Goal: Task Accomplishment & Management: Use online tool/utility

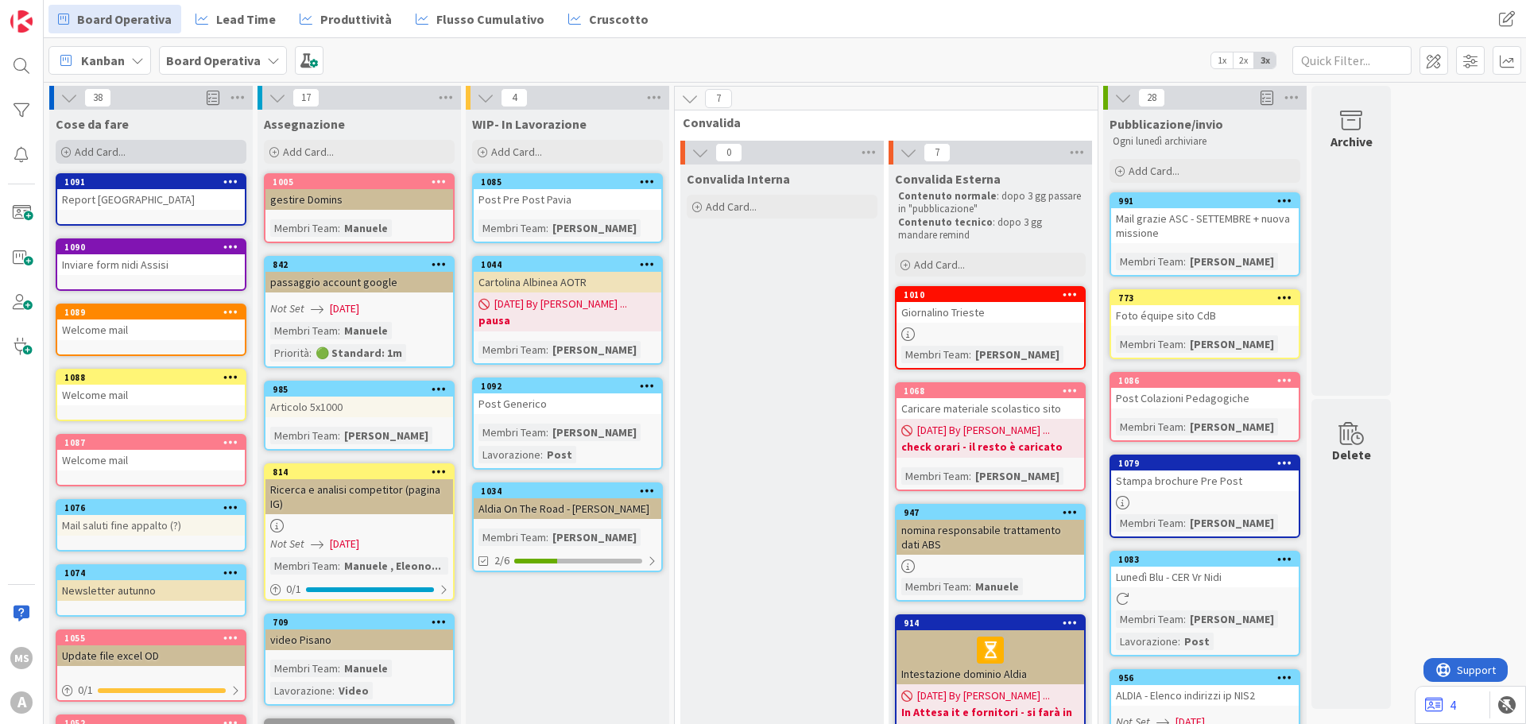
click at [175, 144] on div "Add Card..." at bounding box center [151, 152] width 191 height 24
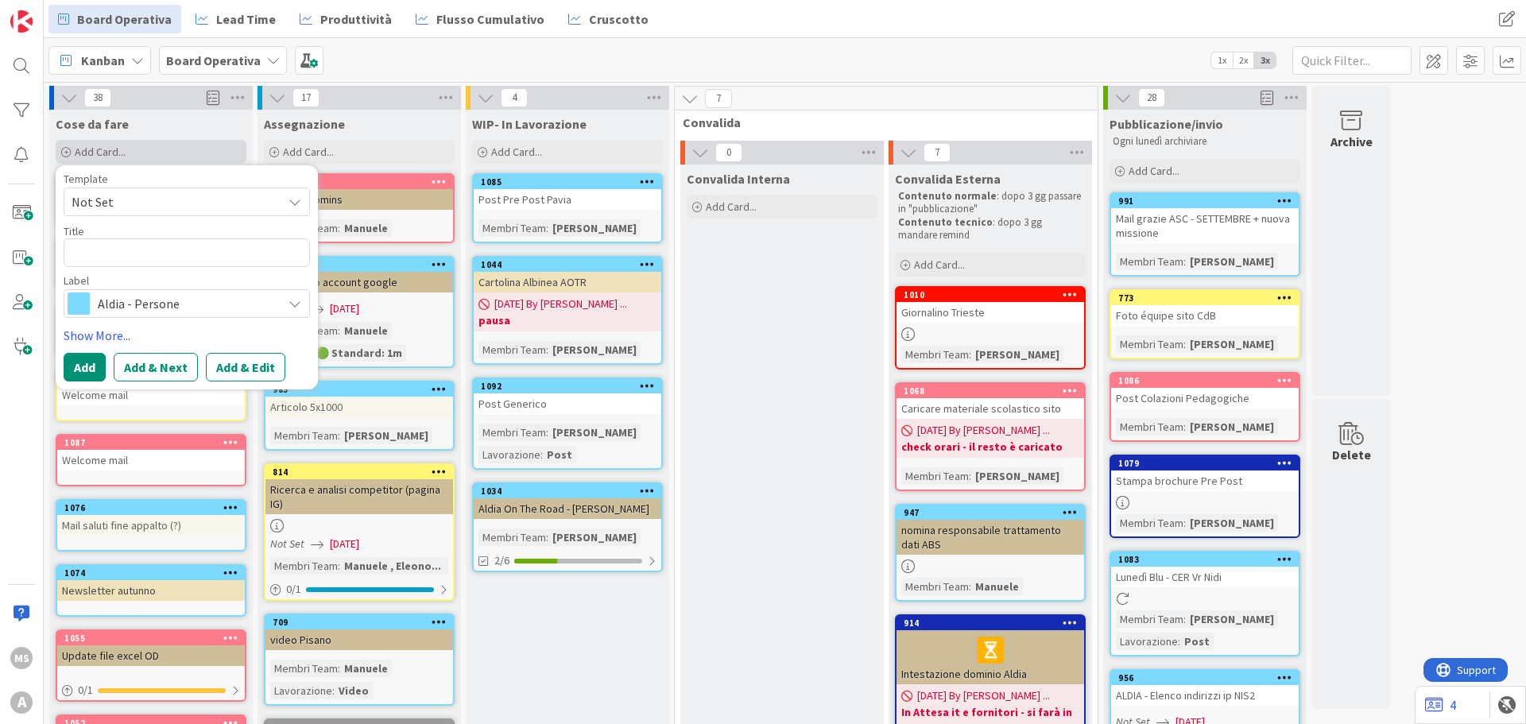
type textarea "x"
type textarea "G"
type textarea "x"
type textarea "Gi"
type textarea "x"
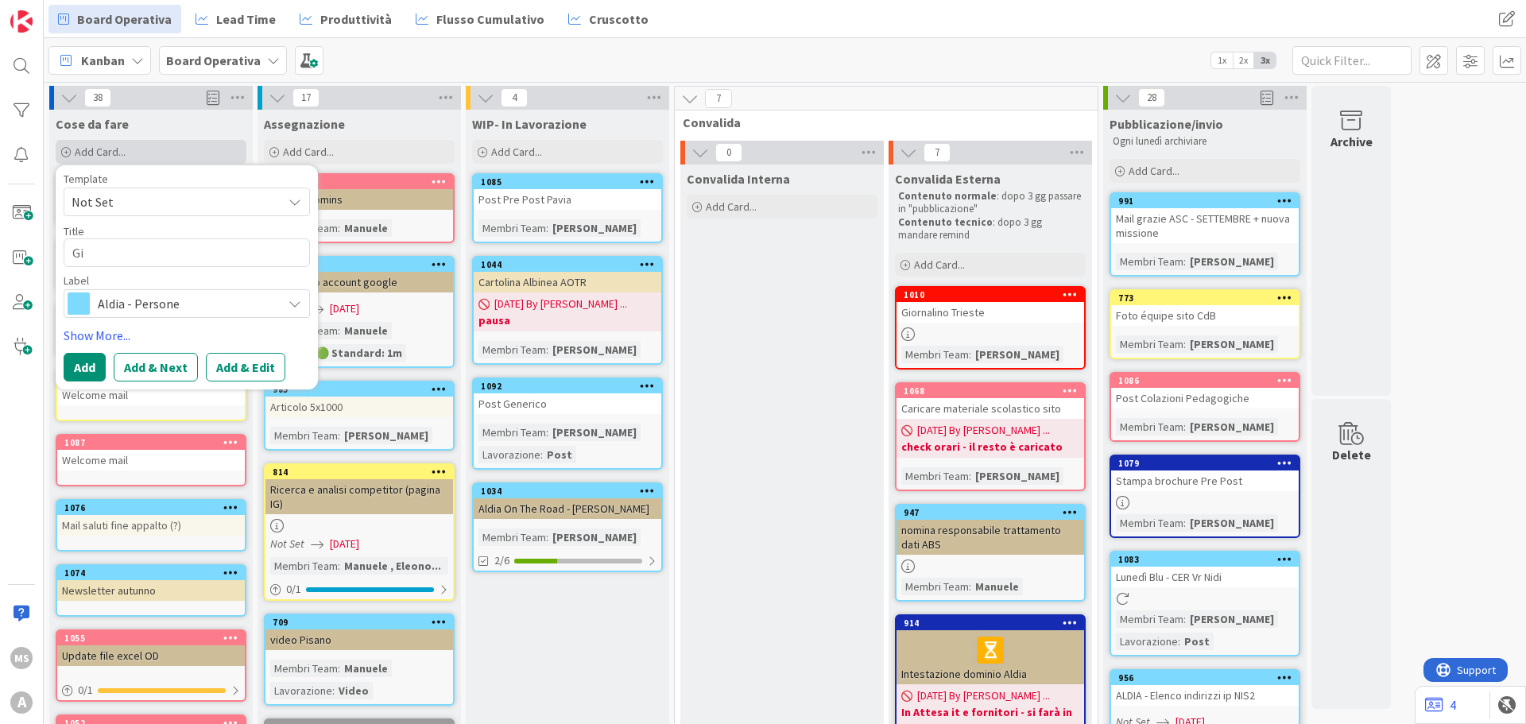
type textarea "Gio"
type textarea "x"
type textarea "Gior"
type textarea "x"
type textarea "Giorn"
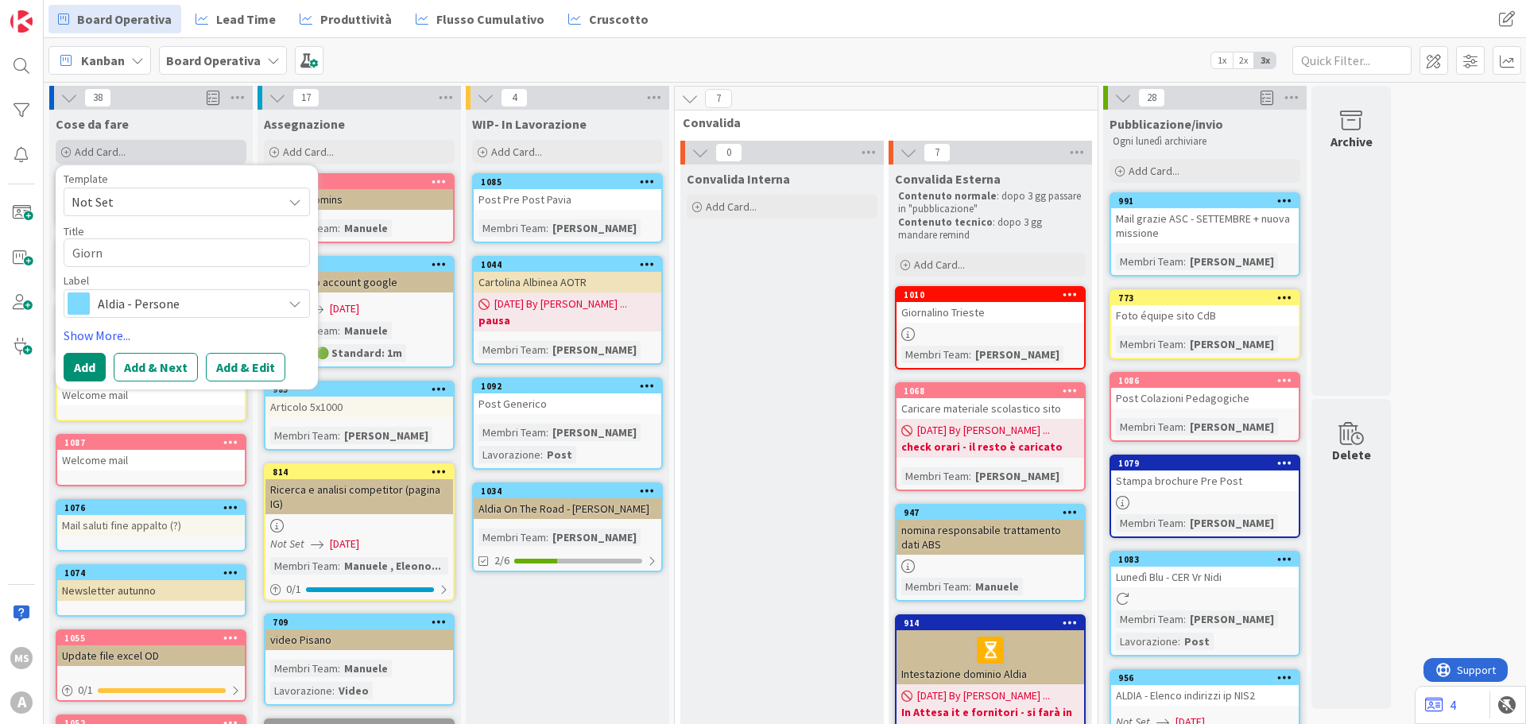
type textarea "x"
type textarea "Giorna"
type textarea "x"
type textarea "Giornal"
type textarea "x"
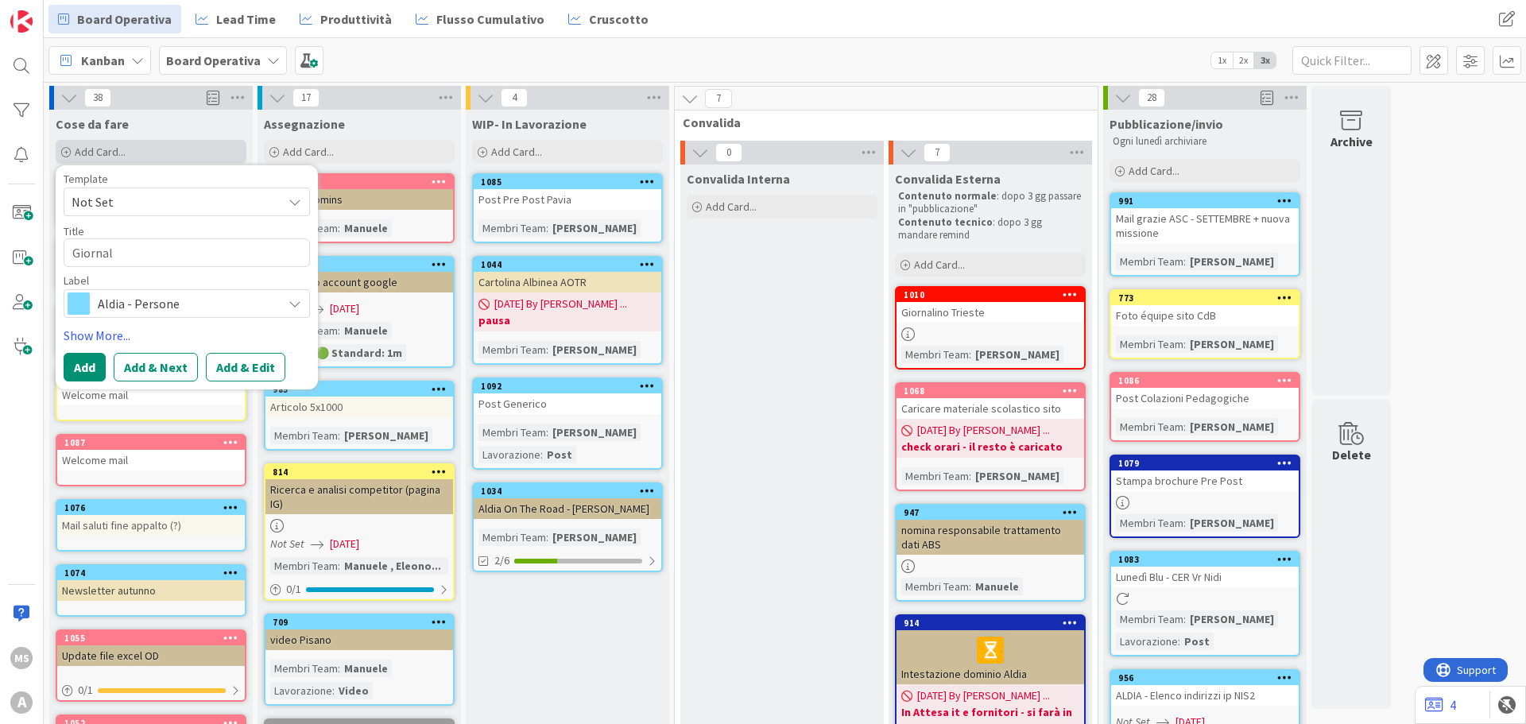
type textarea "Giornali"
type textarea "x"
type textarea "Giornaliu"
type textarea "x"
type textarea "Giornaliun"
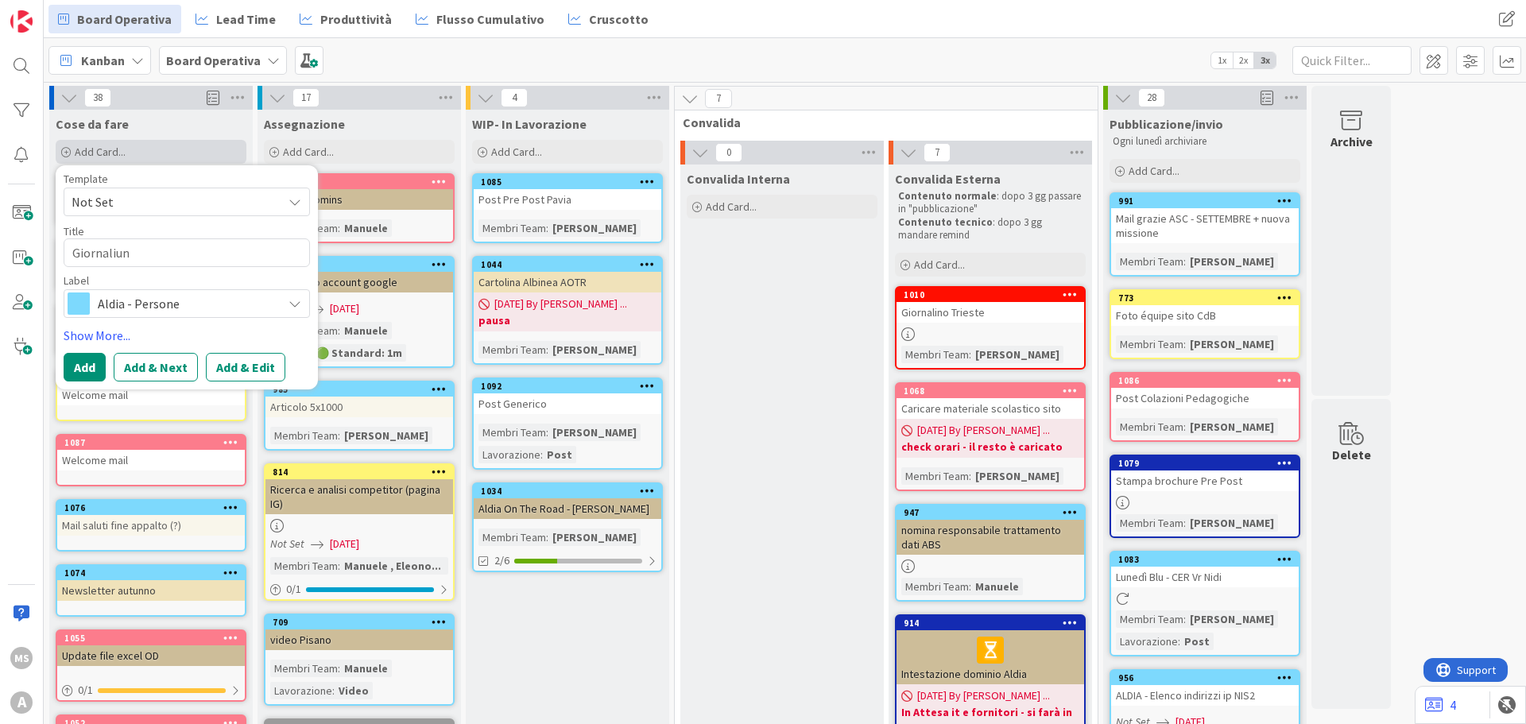
type textarea "x"
type textarea "Giornaliuno"
type textarea "x"
type textarea "Giornaliun"
type textarea "x"
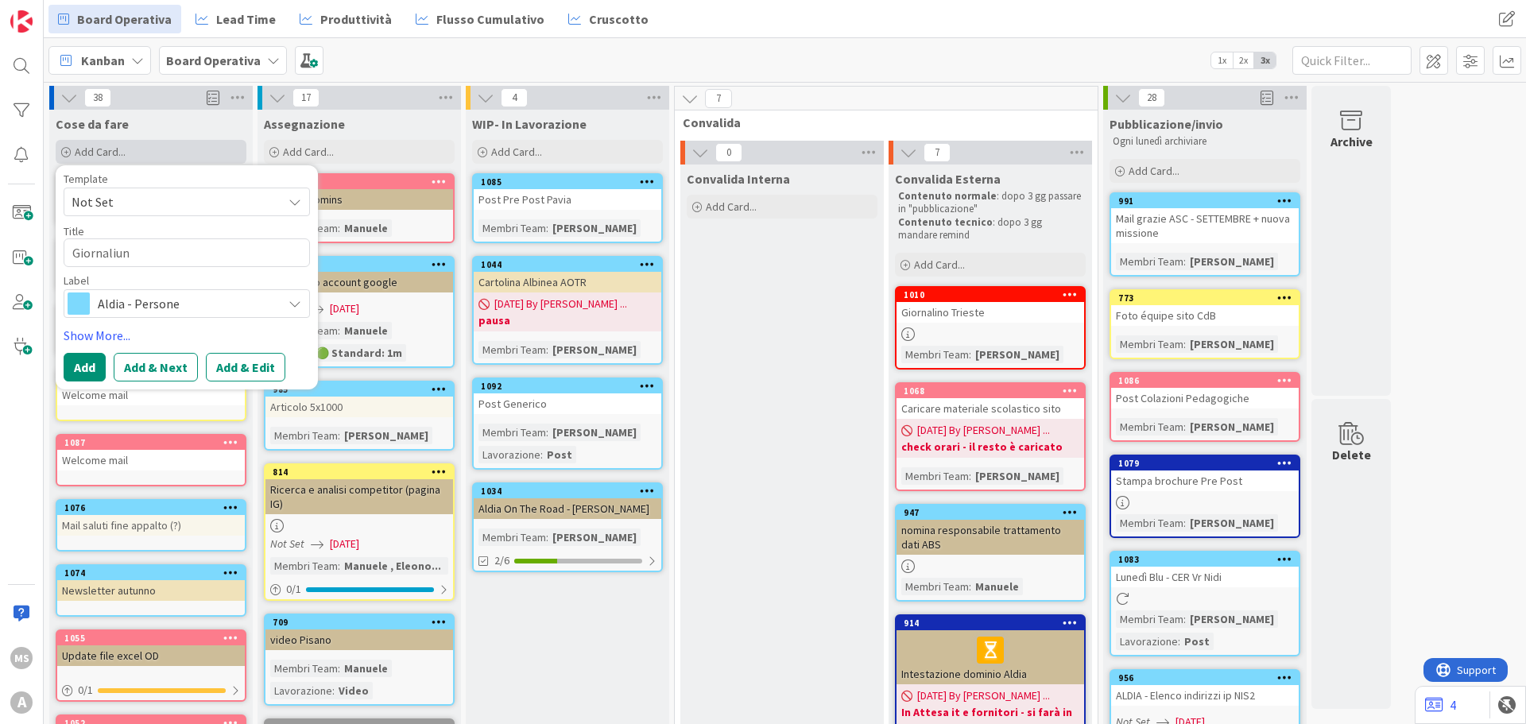
type textarea "Giornaliu"
type textarea "x"
type textarea "Giornali"
type textarea "x"
type textarea "Giornalin"
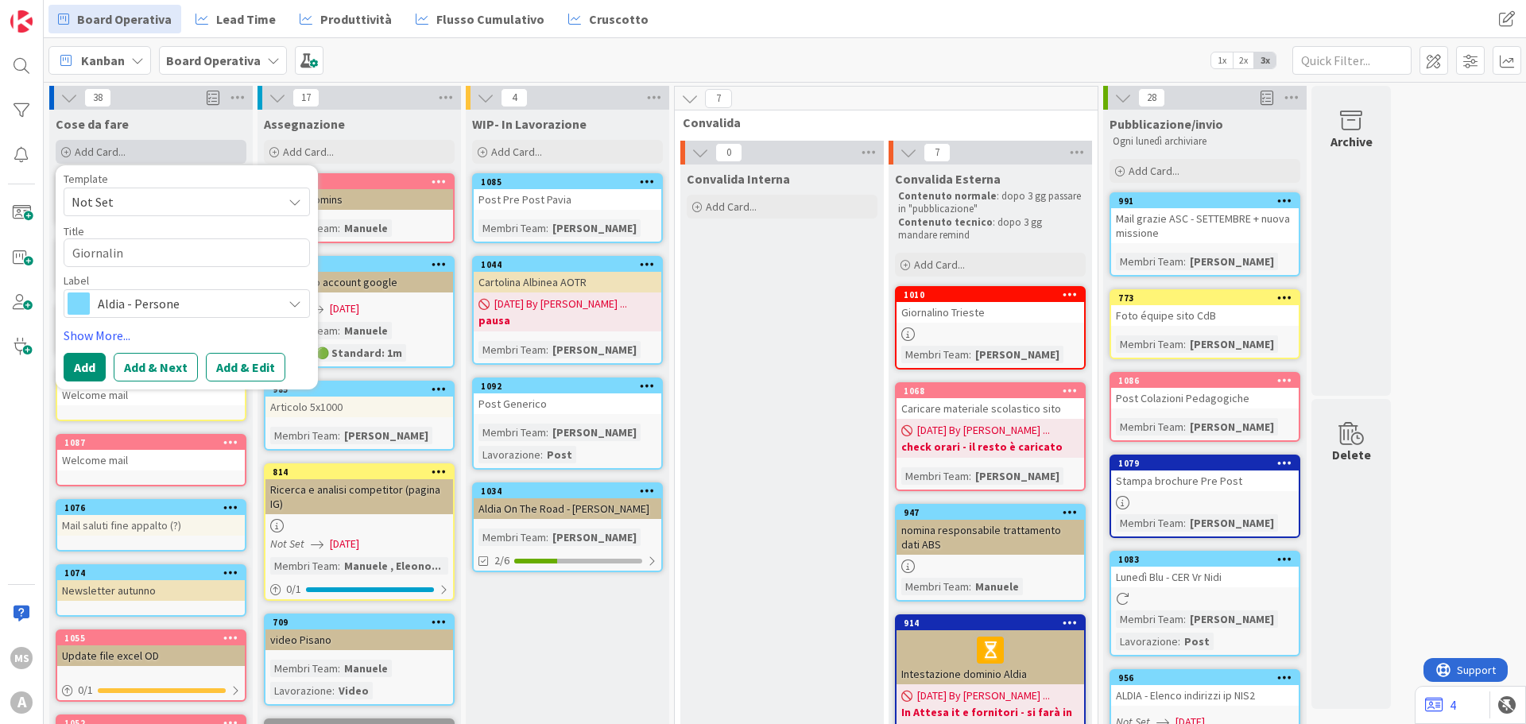
type textarea "x"
type textarea "Giornalino"
type textarea "x"
type textarea "Giornalino"
type textarea "x"
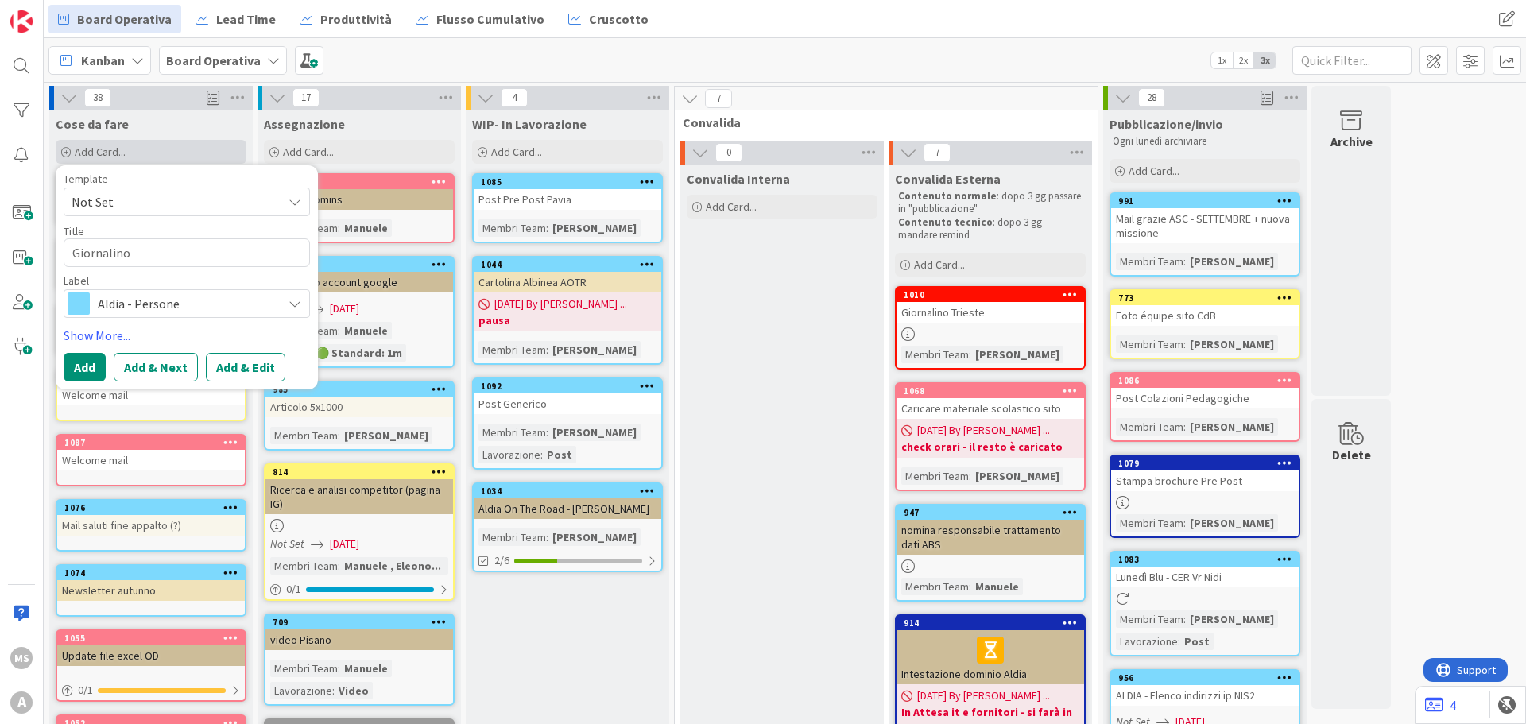
type textarea "Giornalino P"
type textarea "x"
type textarea "Giornalino Pr"
type textarea "x"
type textarea "Giornalino Pre"
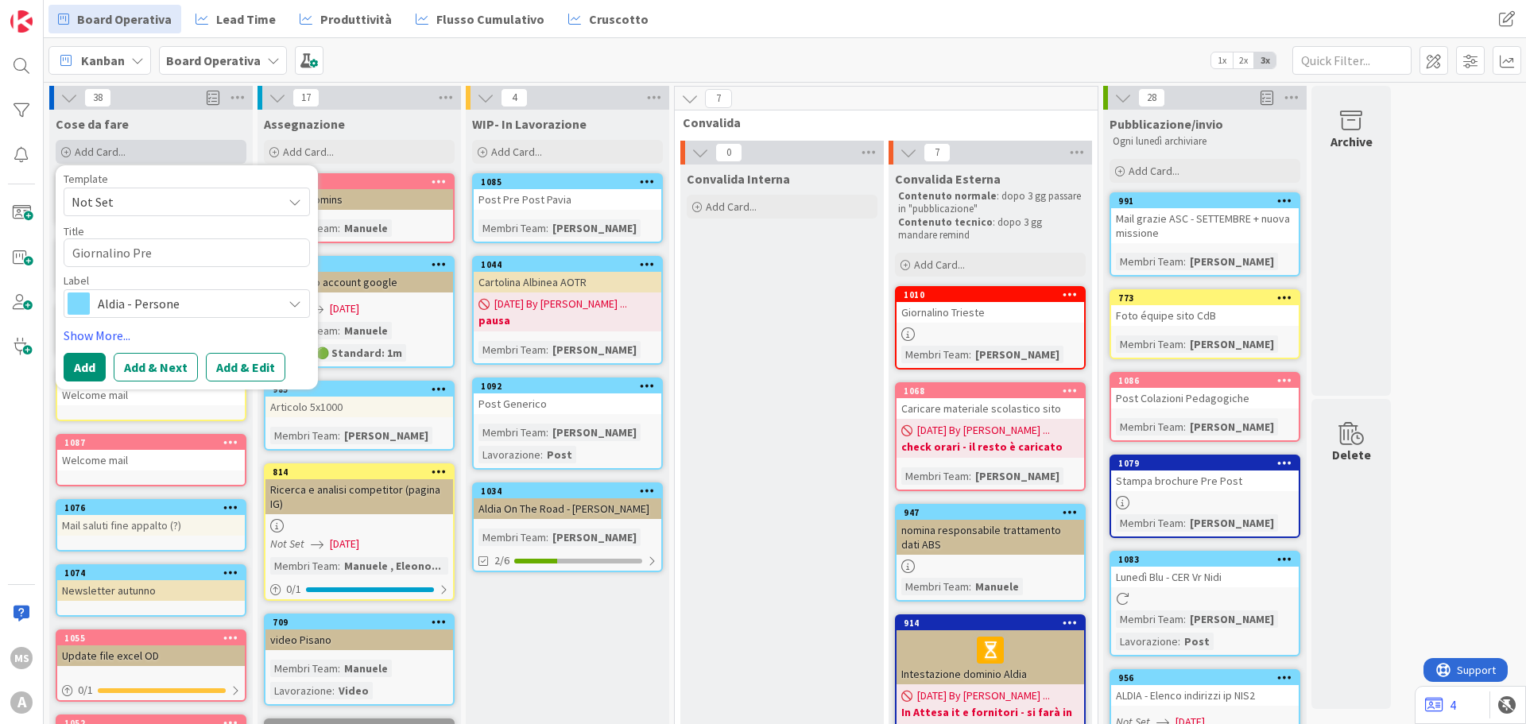
type textarea "x"
type textarea "Giornalino Pre"
type textarea "x"
type textarea "Giornalino Pre P"
type textarea "x"
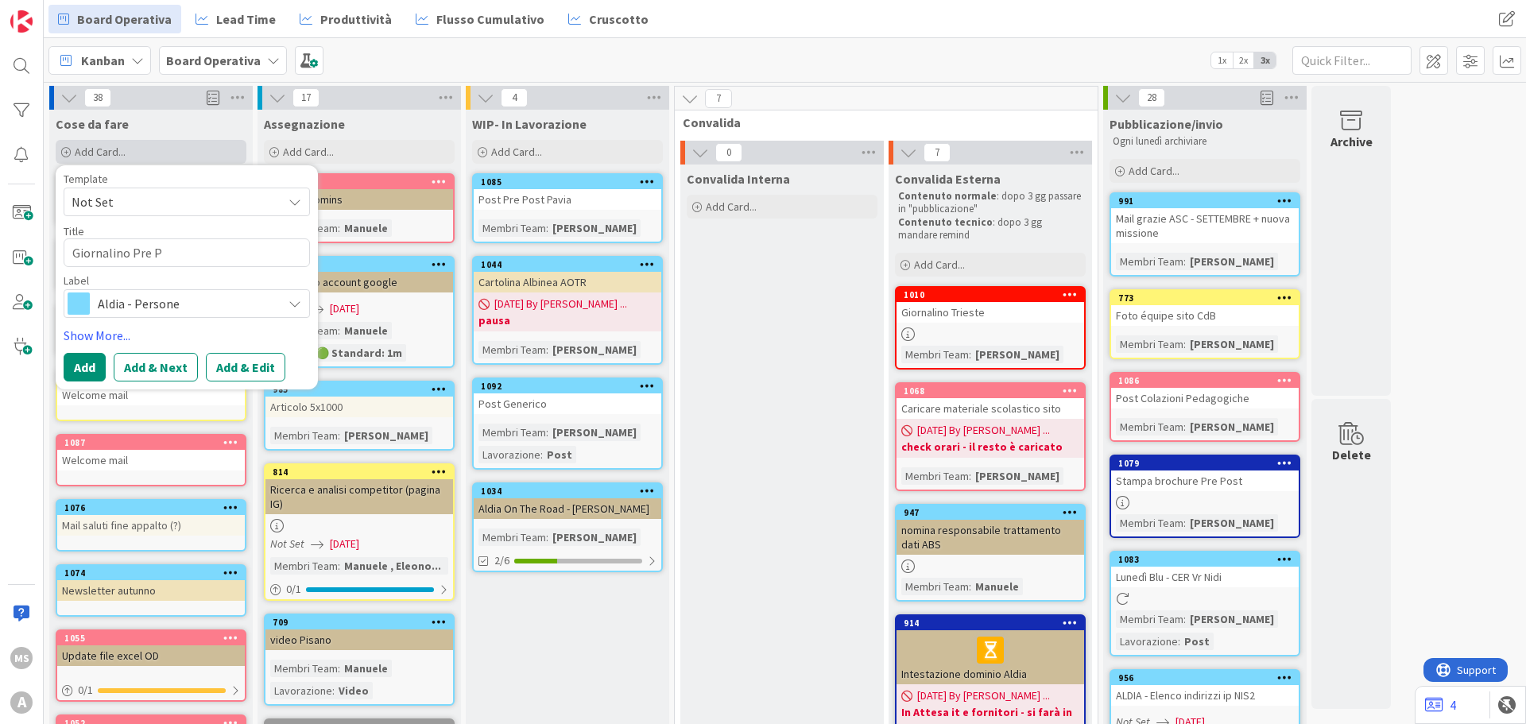
type textarea "Giornalino Pre Po"
type textarea "x"
type textarea "Giornalino Pre Pos"
type textarea "x"
type textarea "Giornalino Pre Post"
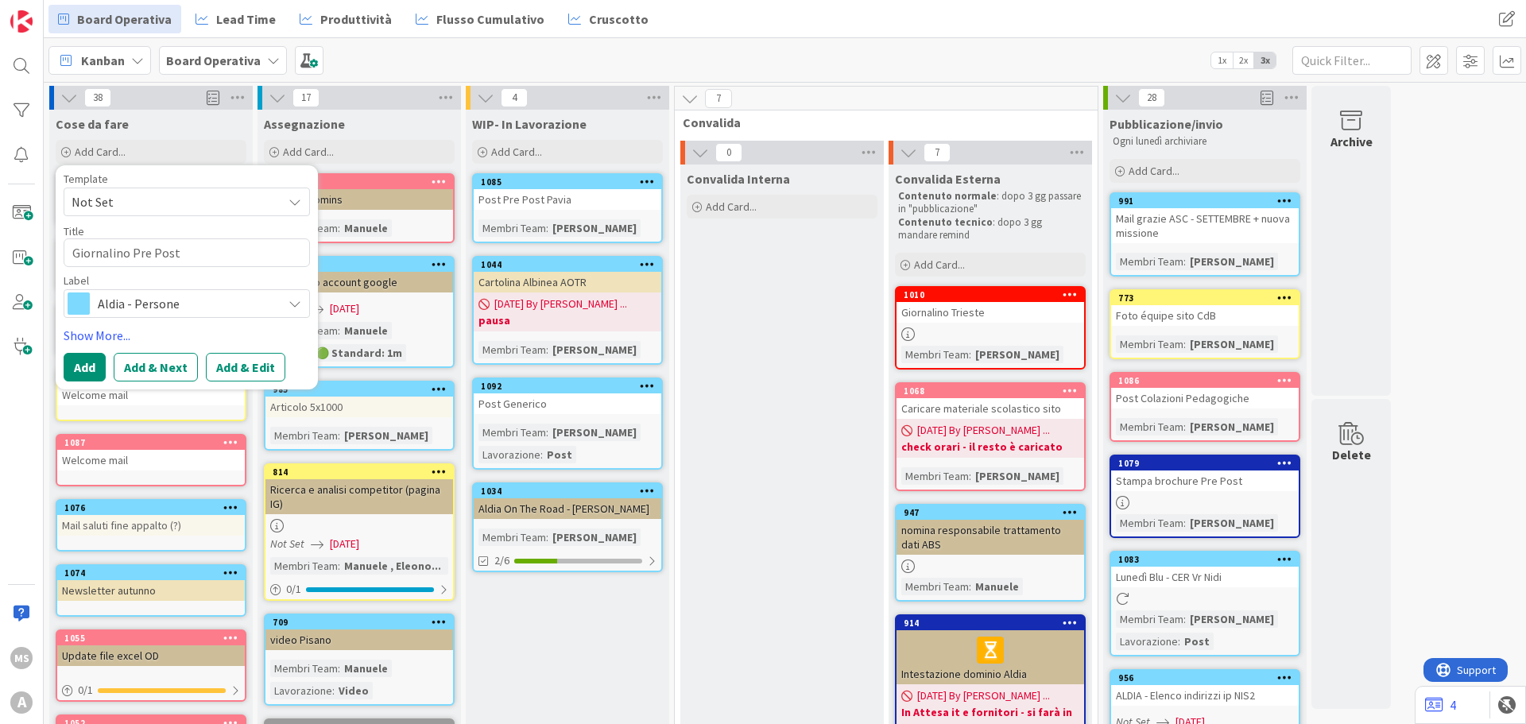
click at [246, 318] on div "Template Not Set Title 19 / 128 Giornalino Pre Post Label Aldia - Persone Show …" at bounding box center [187, 277] width 246 height 208
click at [241, 304] on span "Aldia - Persone" at bounding box center [186, 303] width 176 height 22
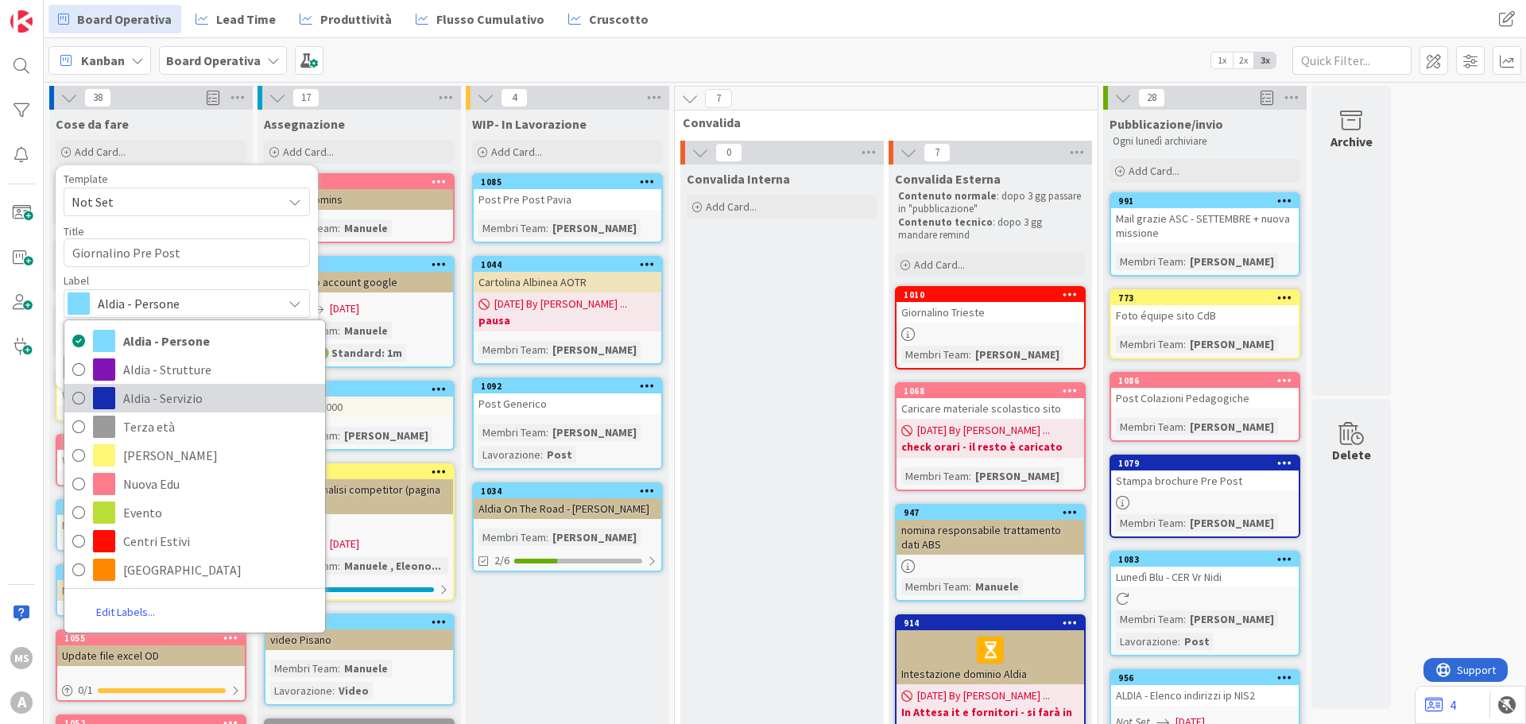
click at [225, 391] on span "Aldia - Servizio" at bounding box center [220, 398] width 194 height 24
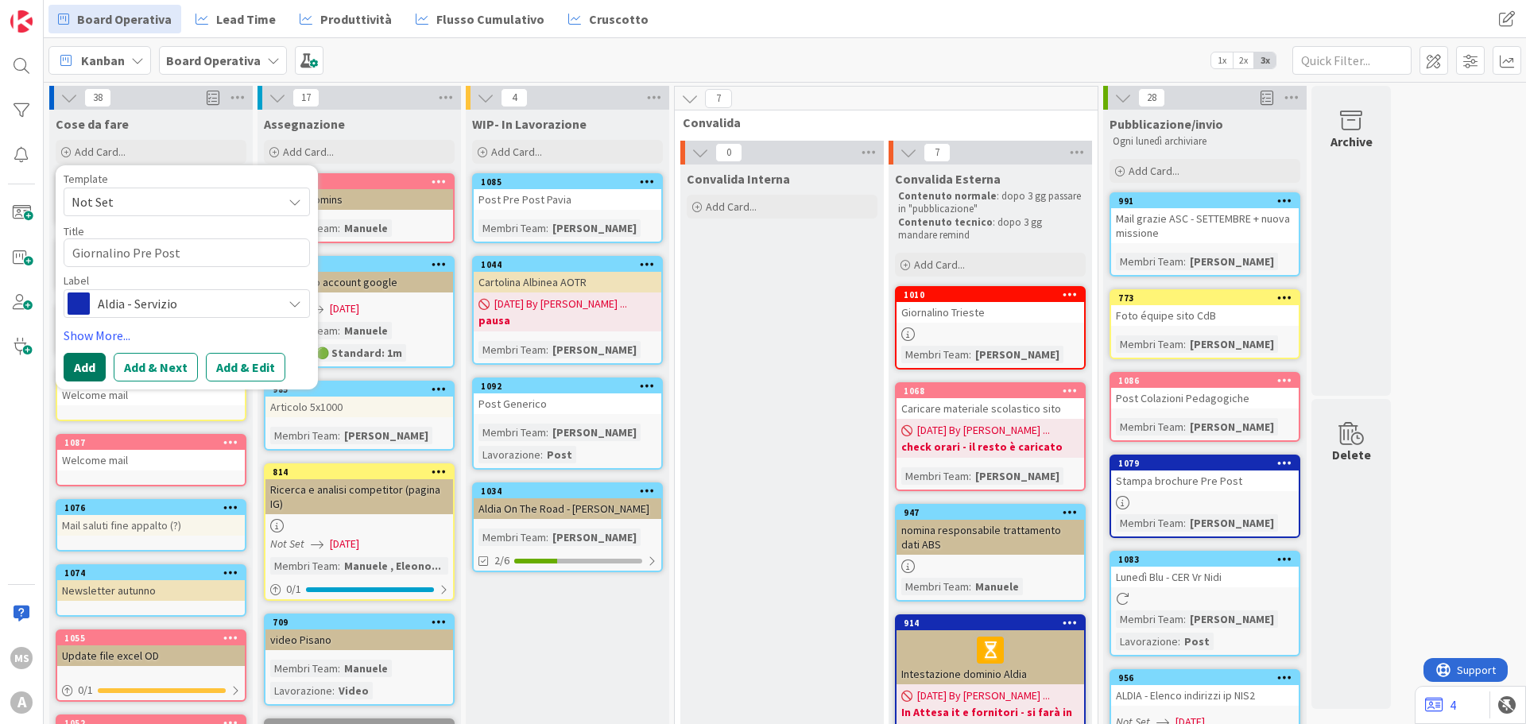
click at [68, 357] on button "Add" at bounding box center [85, 367] width 42 height 29
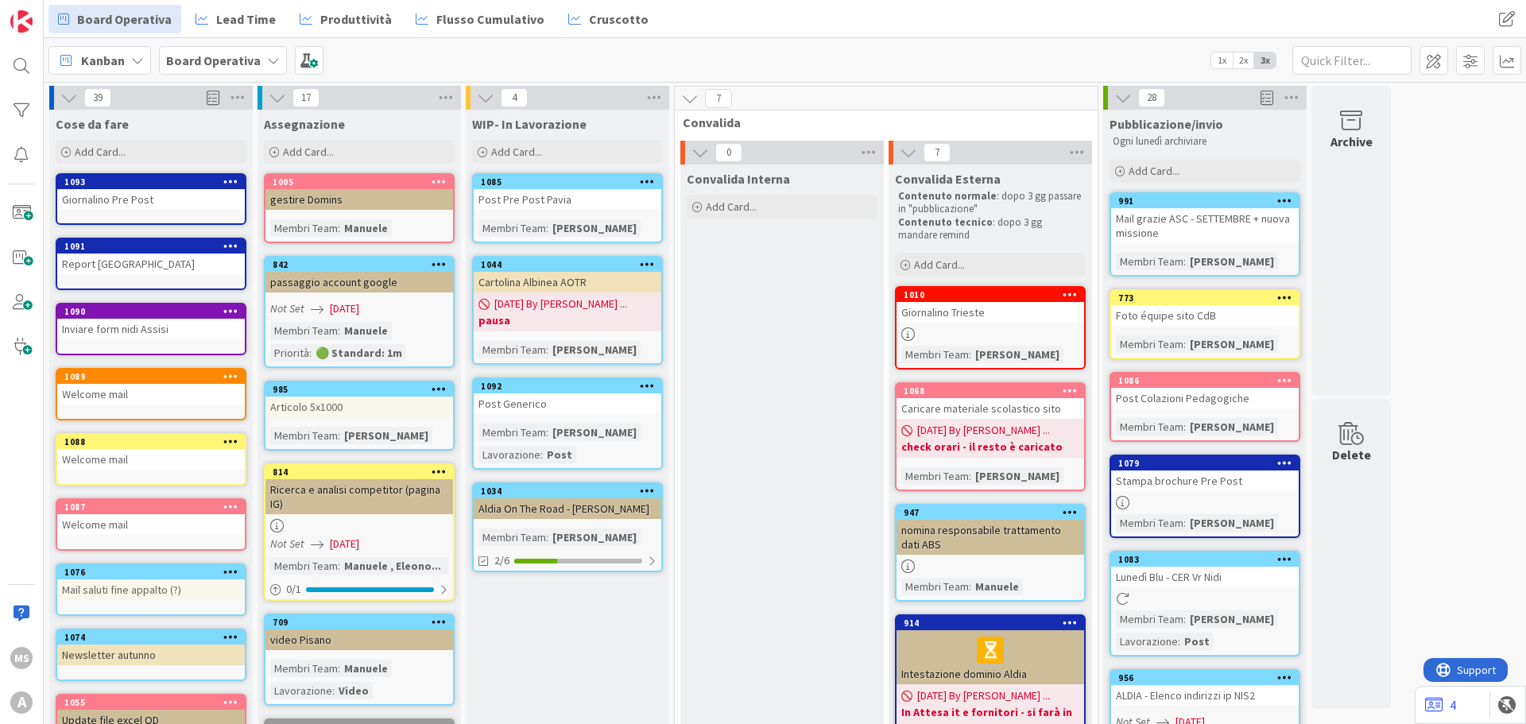
click at [147, 211] on link "1093 Giornalino Pre Post" at bounding box center [151, 199] width 191 height 52
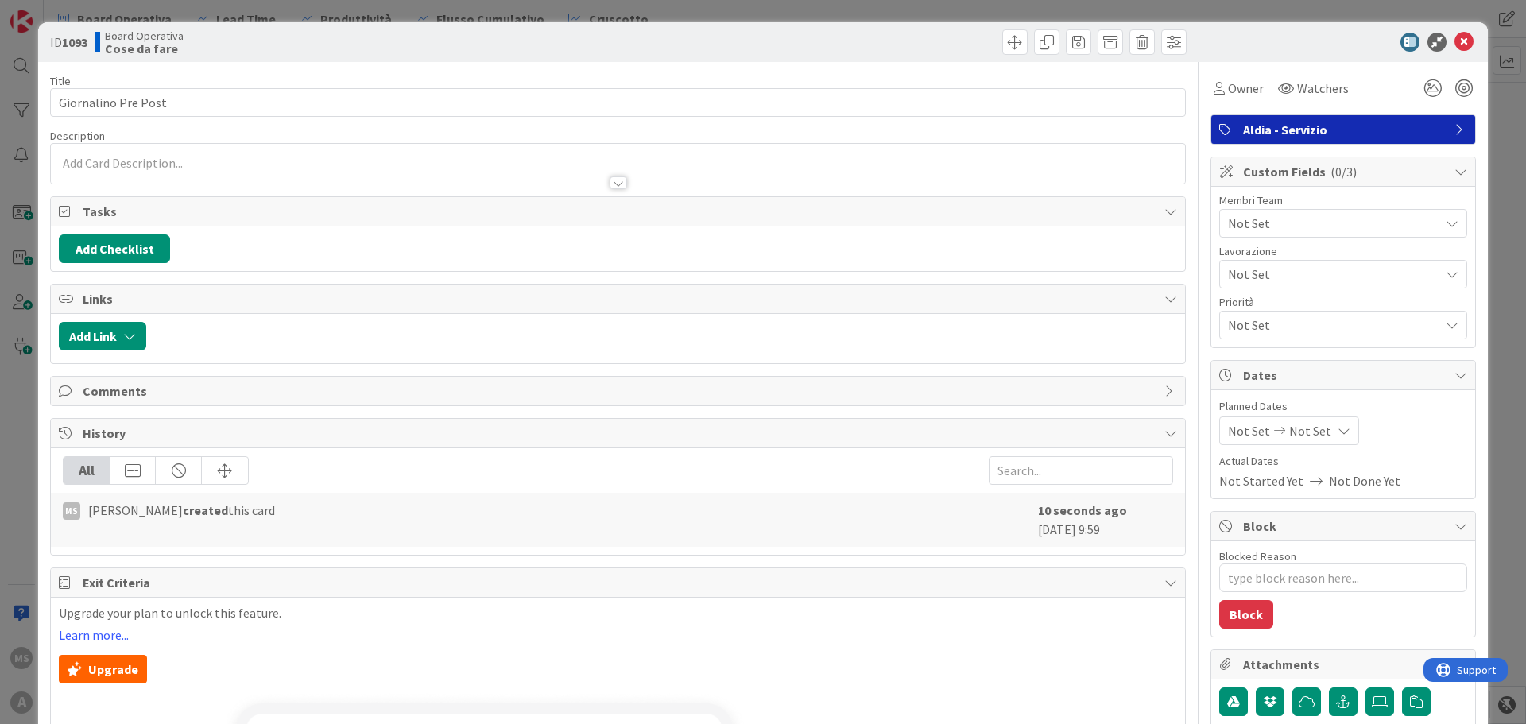
click at [181, 167] on div at bounding box center [618, 175] width 1134 height 17
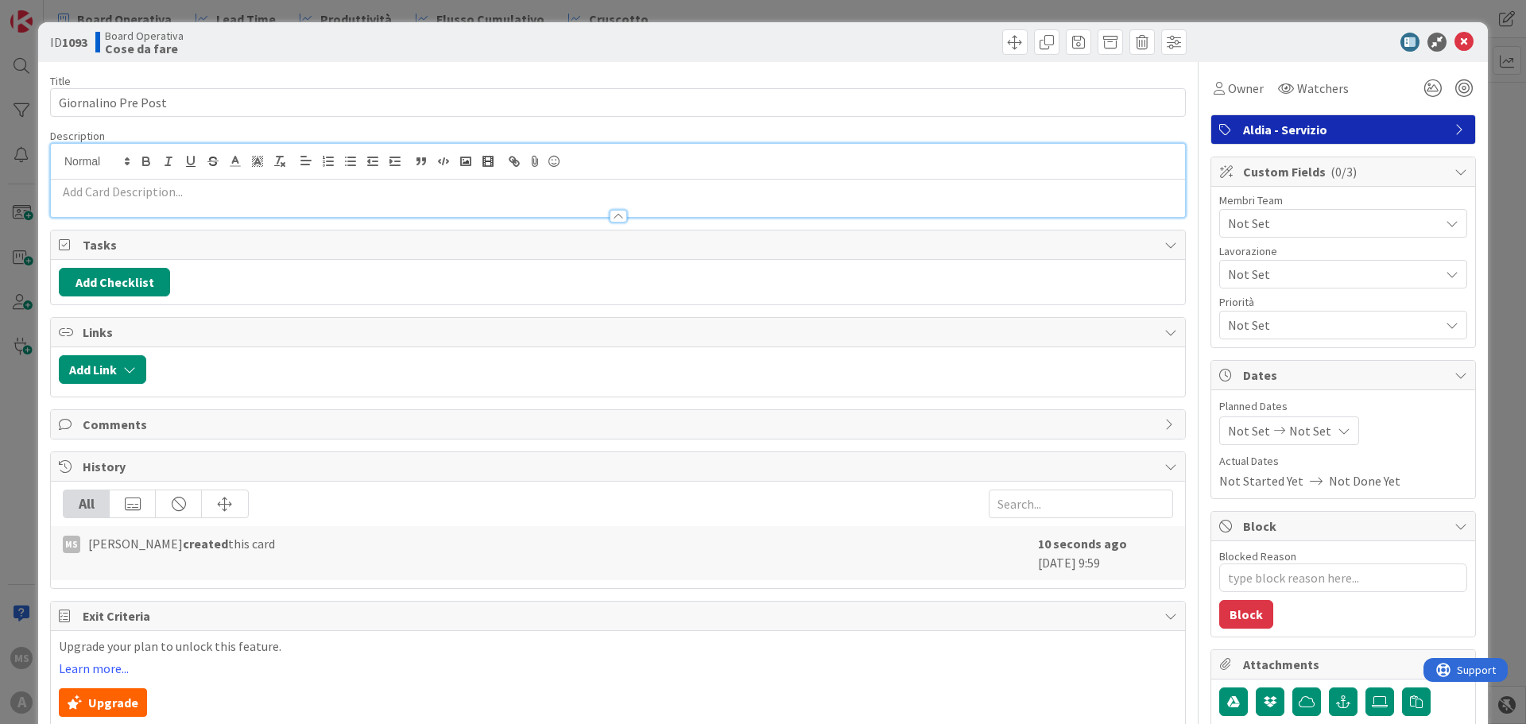
click at [172, 203] on div at bounding box center [618, 208] width 1134 height 17
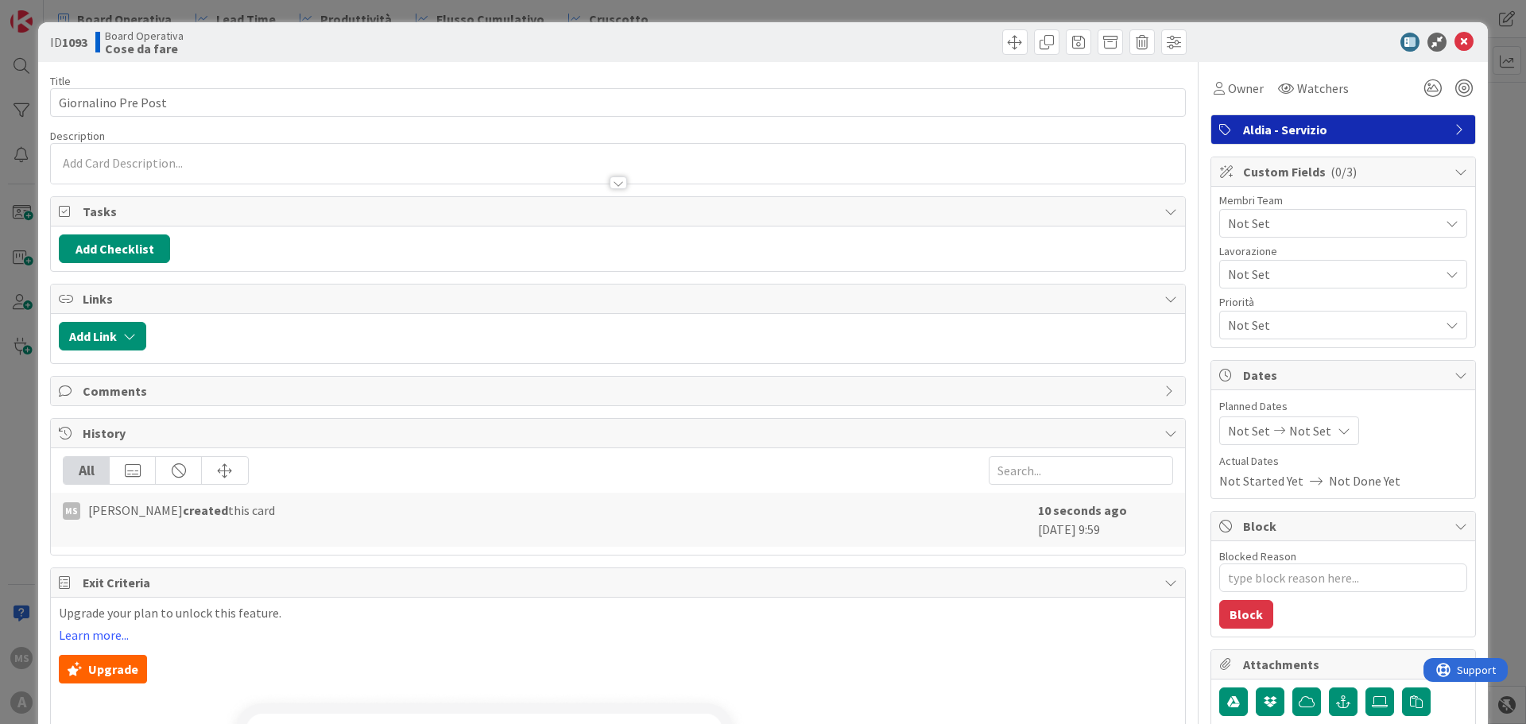
click at [116, 172] on div at bounding box center [618, 175] width 1134 height 17
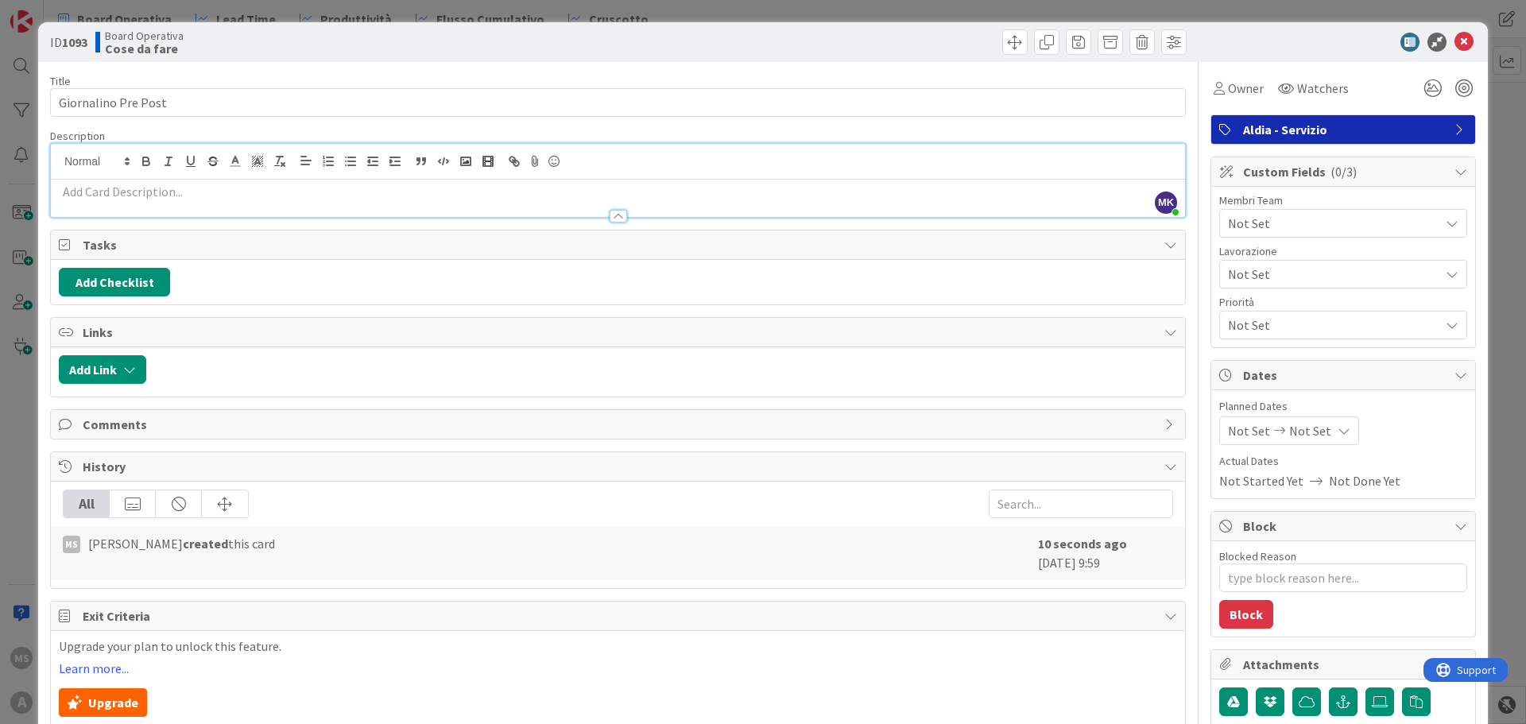
click at [106, 195] on p at bounding box center [618, 192] width 1118 height 18
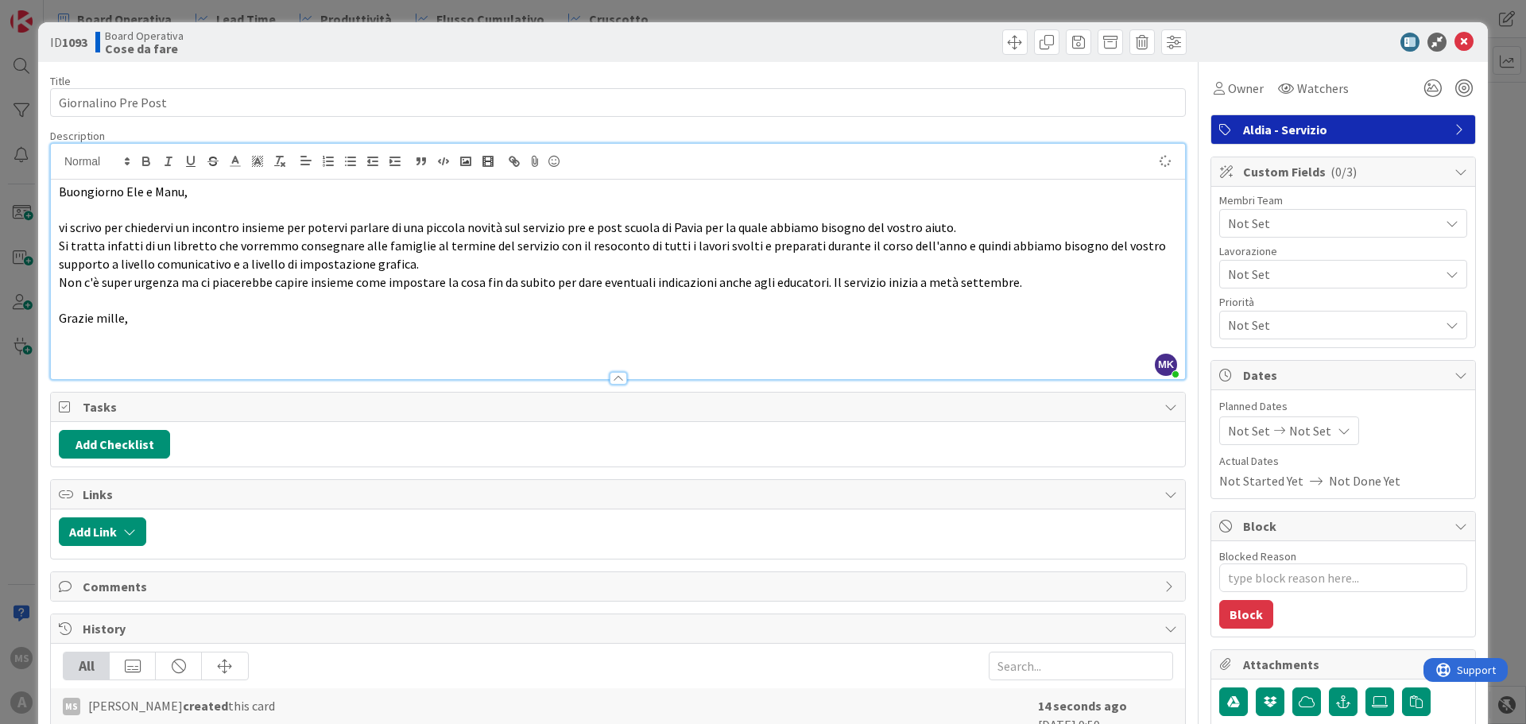
click at [1456, 37] on icon at bounding box center [1463, 42] width 19 height 19
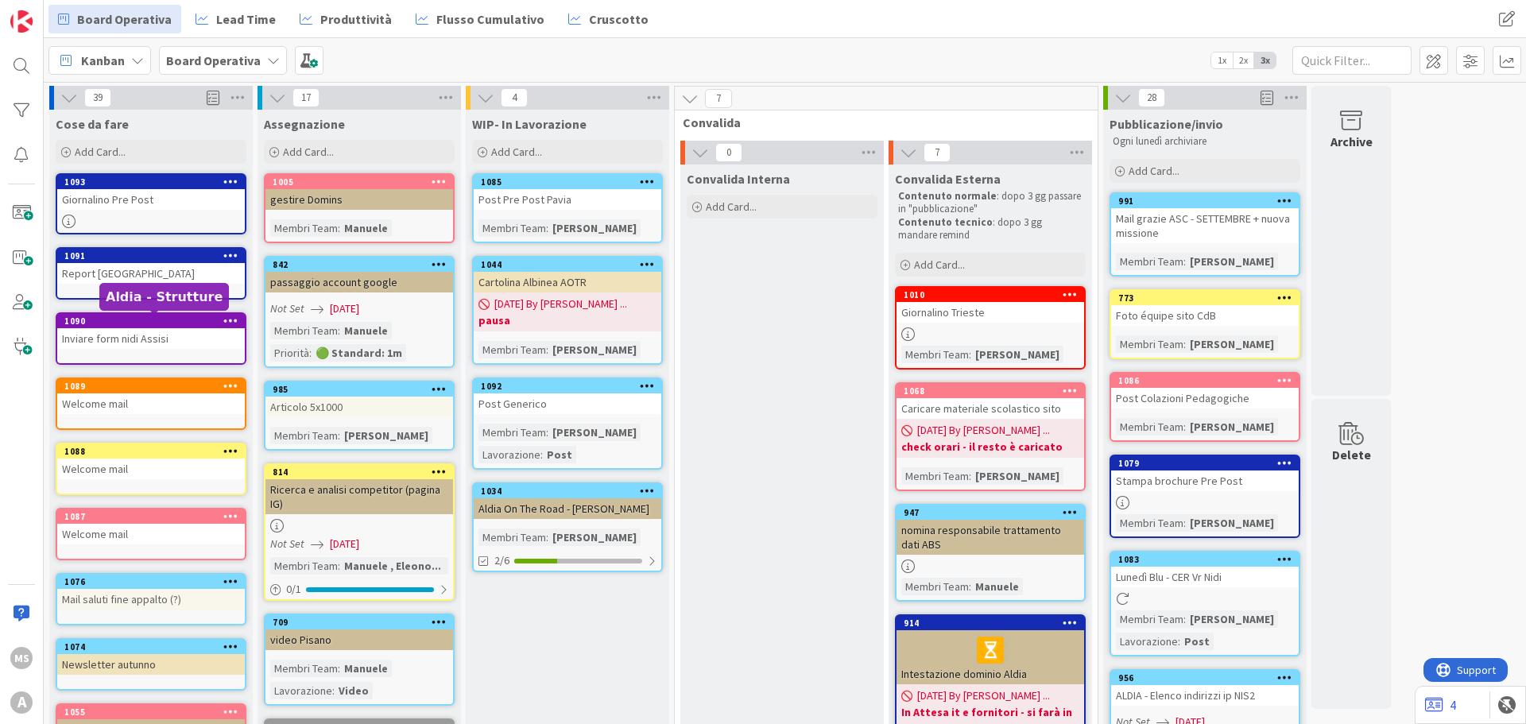
click at [86, 276] on div "Report [GEOGRAPHIC_DATA]" at bounding box center [151, 273] width 188 height 21
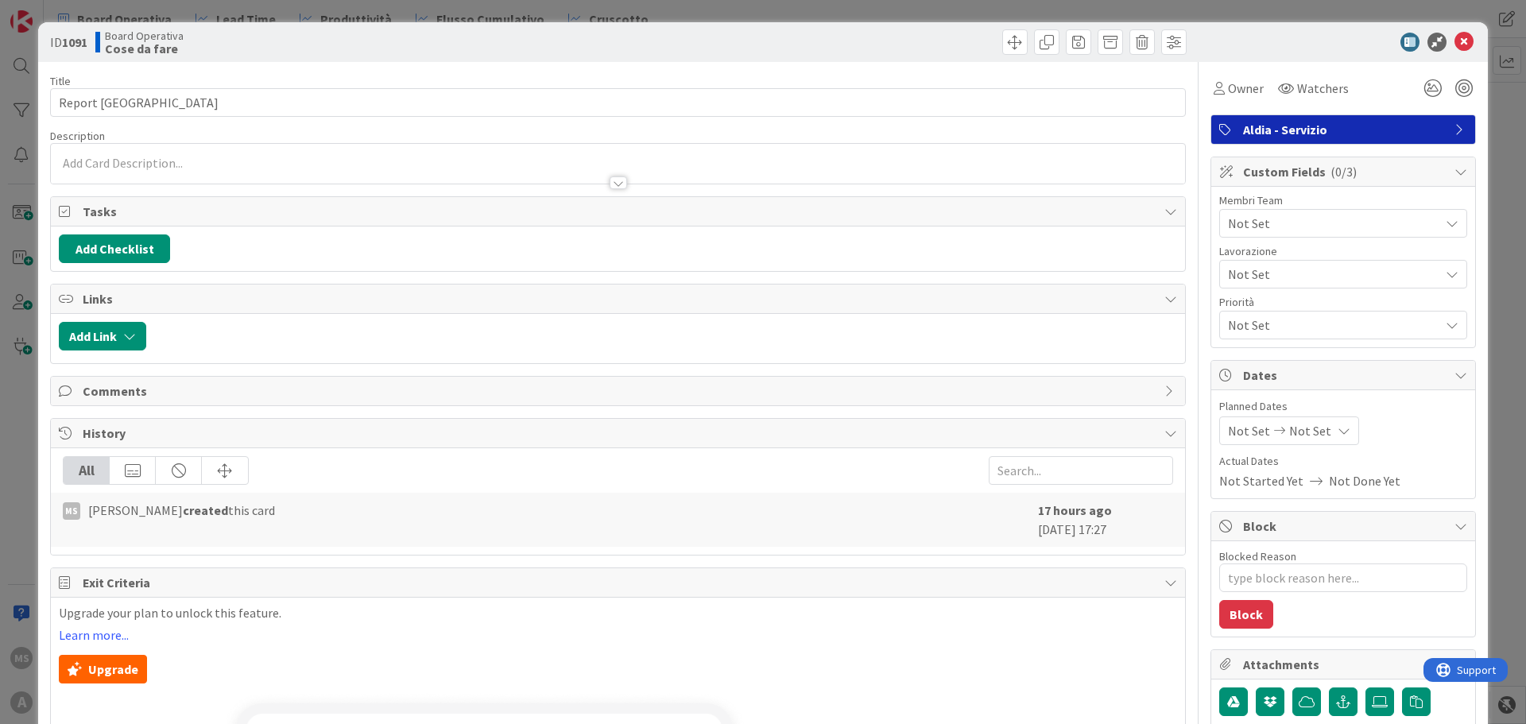
click at [1245, 116] on div "Aldia - Servizio" at bounding box center [1343, 129] width 264 height 29
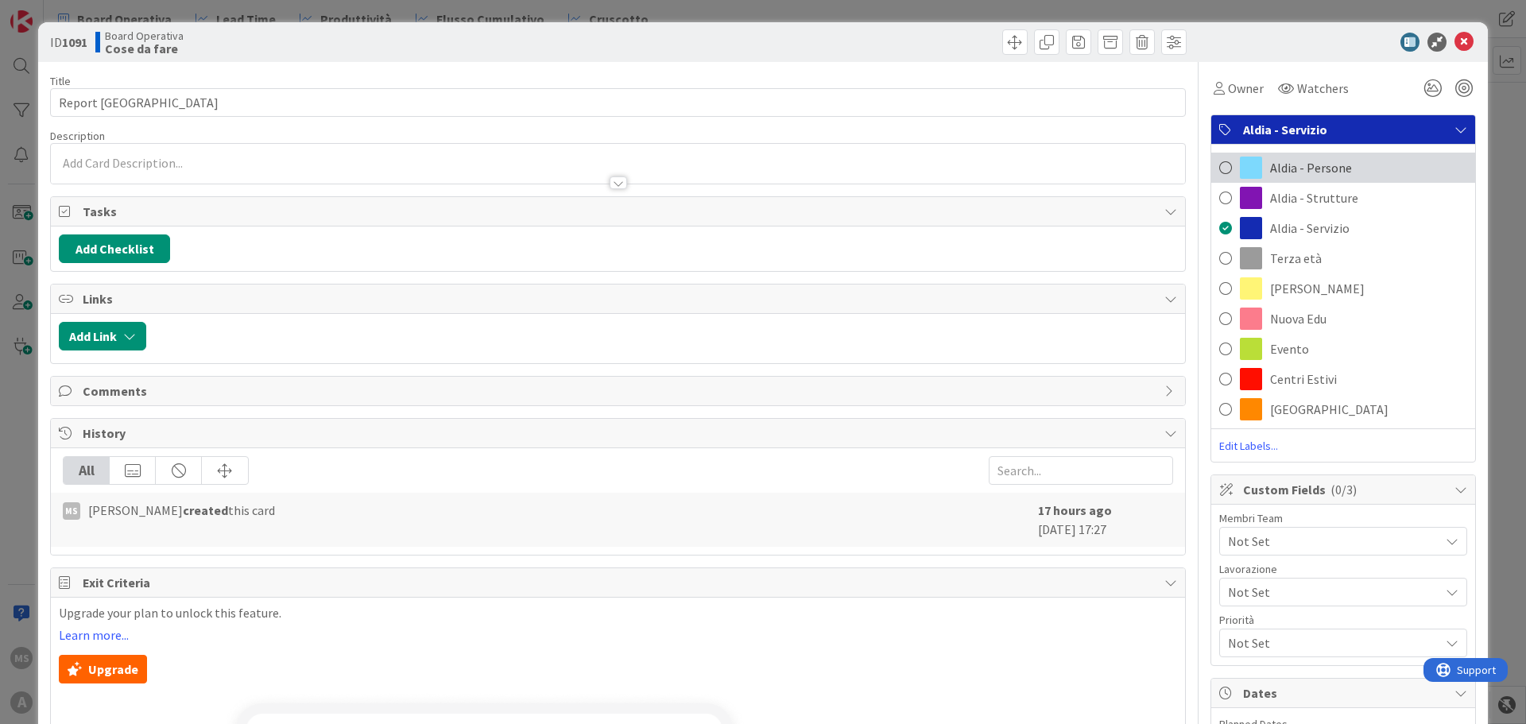
click at [1248, 159] on span at bounding box center [1251, 168] width 22 height 22
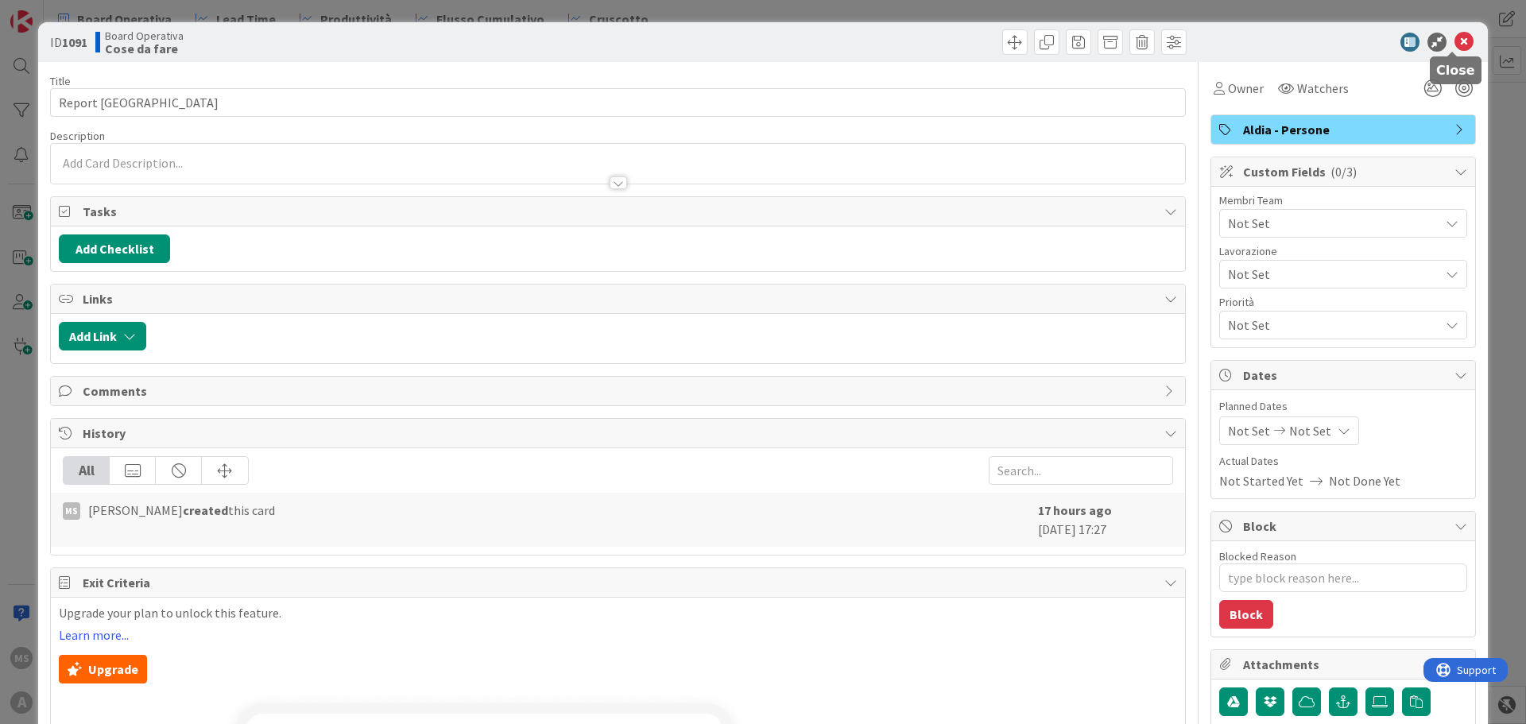
click at [1454, 37] on icon at bounding box center [1463, 42] width 19 height 19
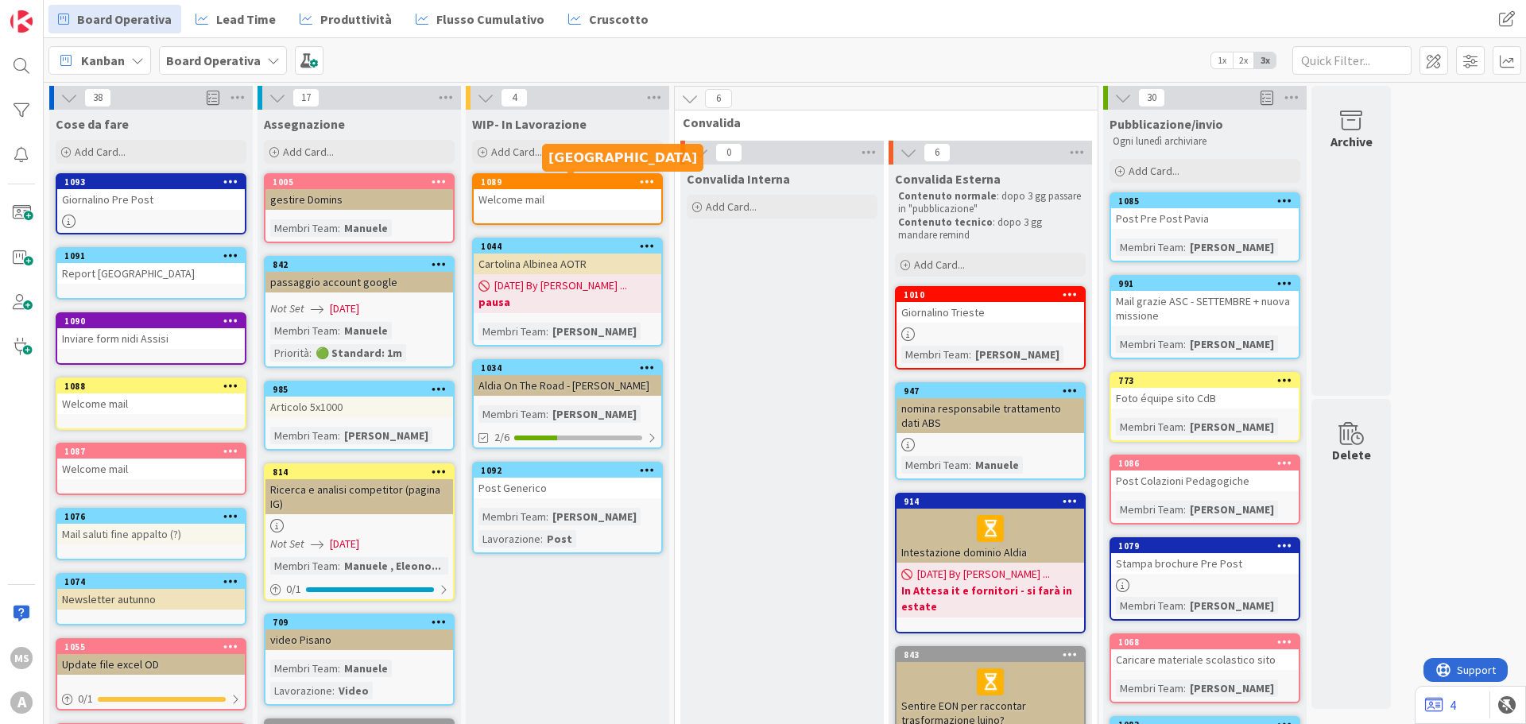
click at [585, 199] on div "Welcome mail" at bounding box center [568, 199] width 188 height 21
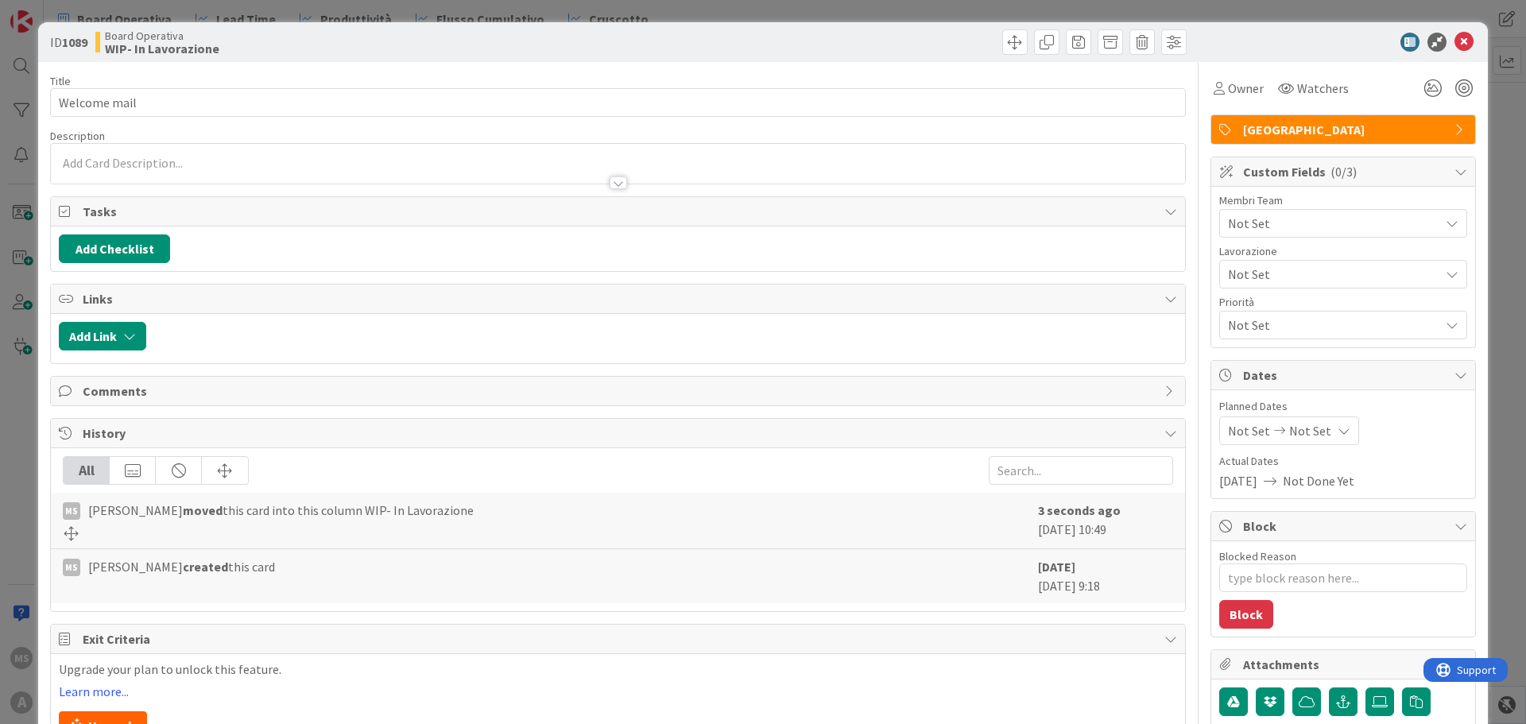
click at [1267, 216] on span "Not Set" at bounding box center [1333, 223] width 211 height 19
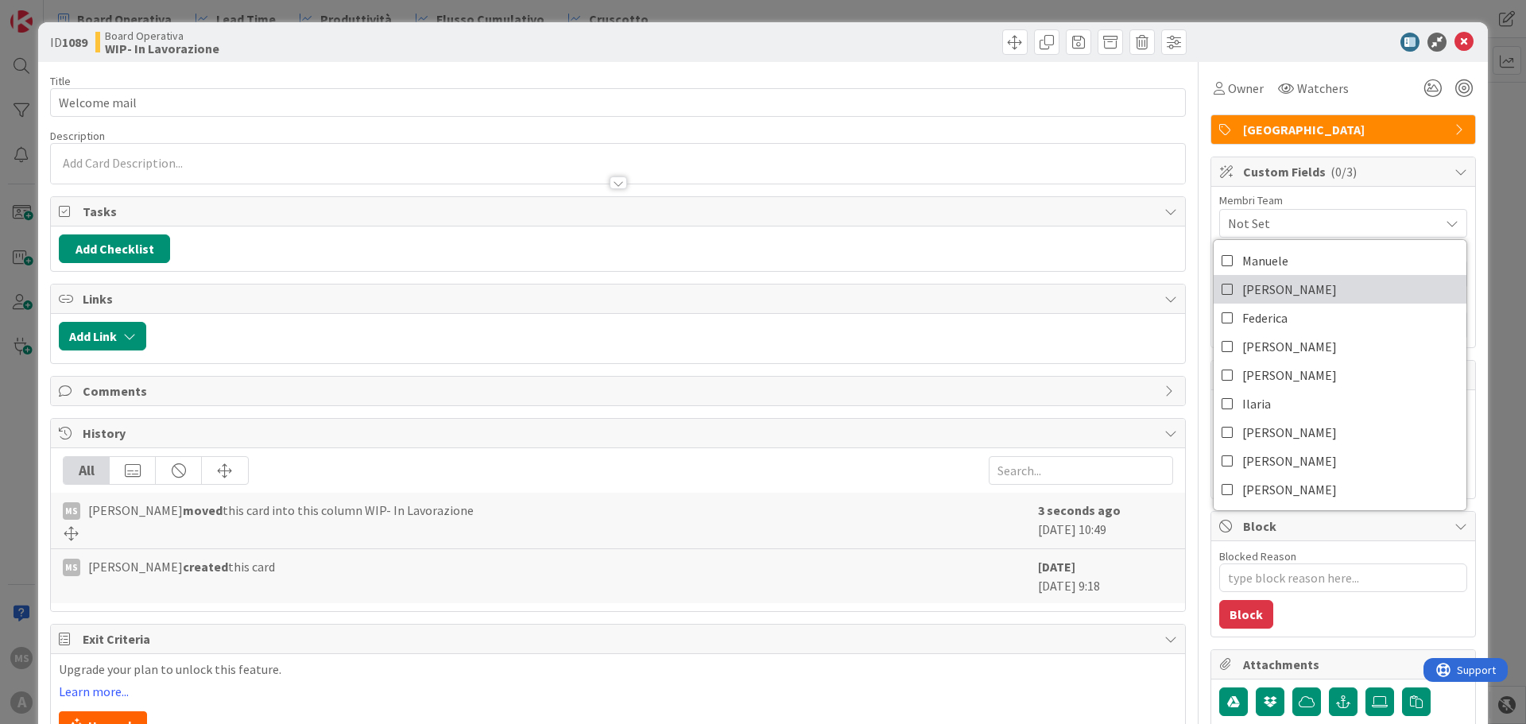
click at [1266, 295] on span "[PERSON_NAME]" at bounding box center [1289, 289] width 95 height 24
type textarea "x"
click at [1449, 32] on div "ID 1089 Board Operativa WIP- In Lavorazione" at bounding box center [763, 42] width 1450 height 40
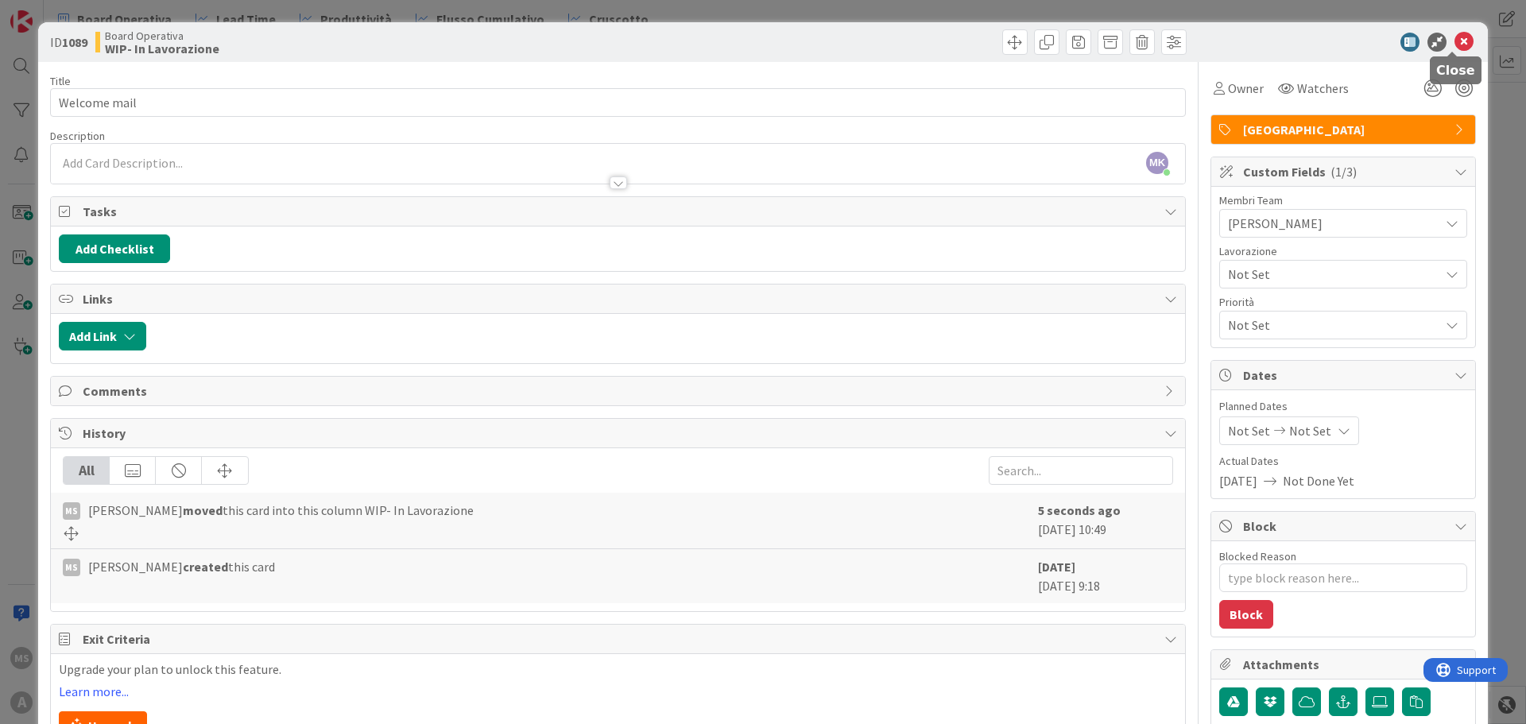
click at [1454, 48] on icon at bounding box center [1463, 42] width 19 height 19
